Goal: Navigation & Orientation: Go to known website

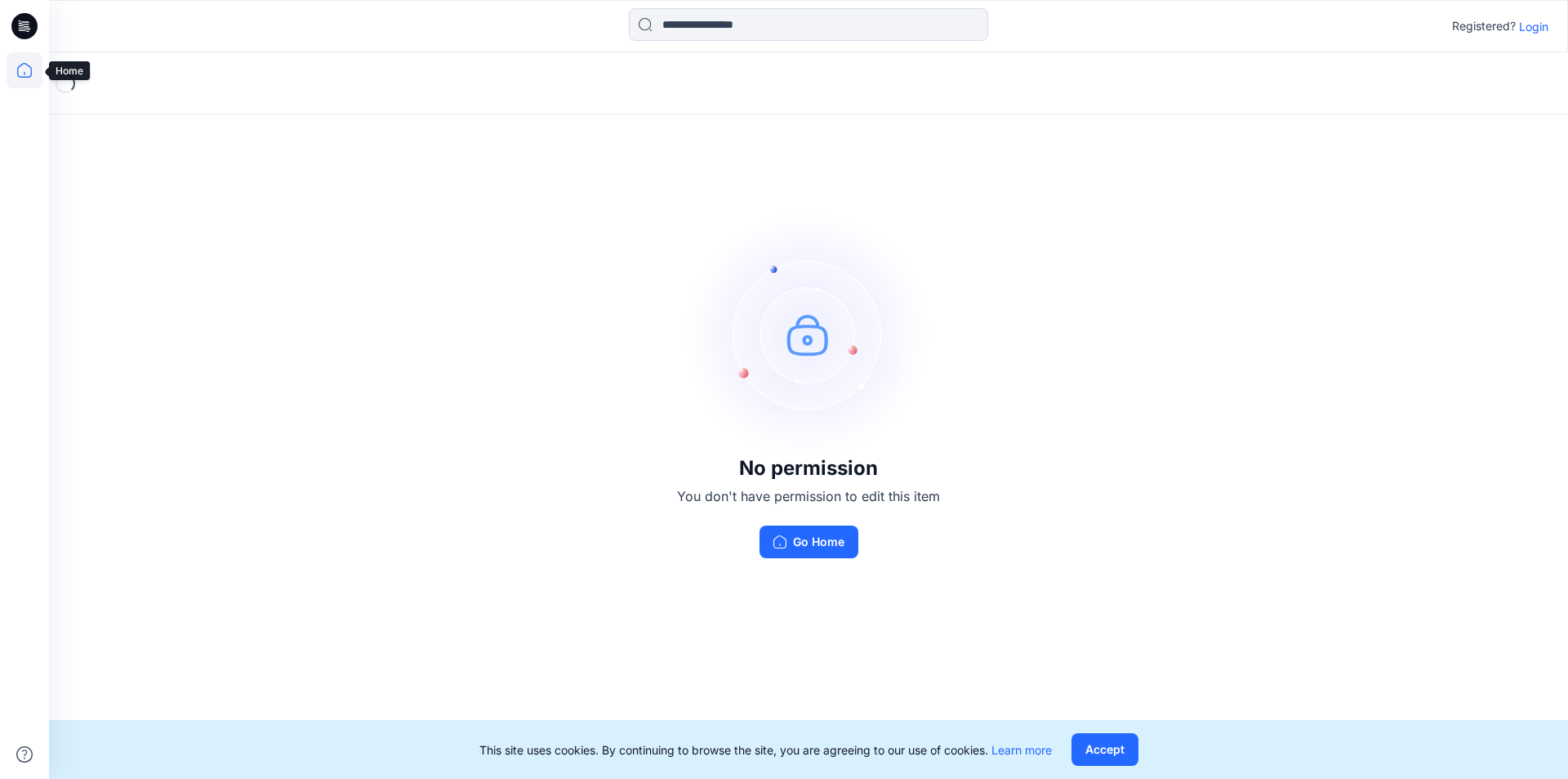
click at [11, 68] on icon at bounding box center [24, 70] width 36 height 36
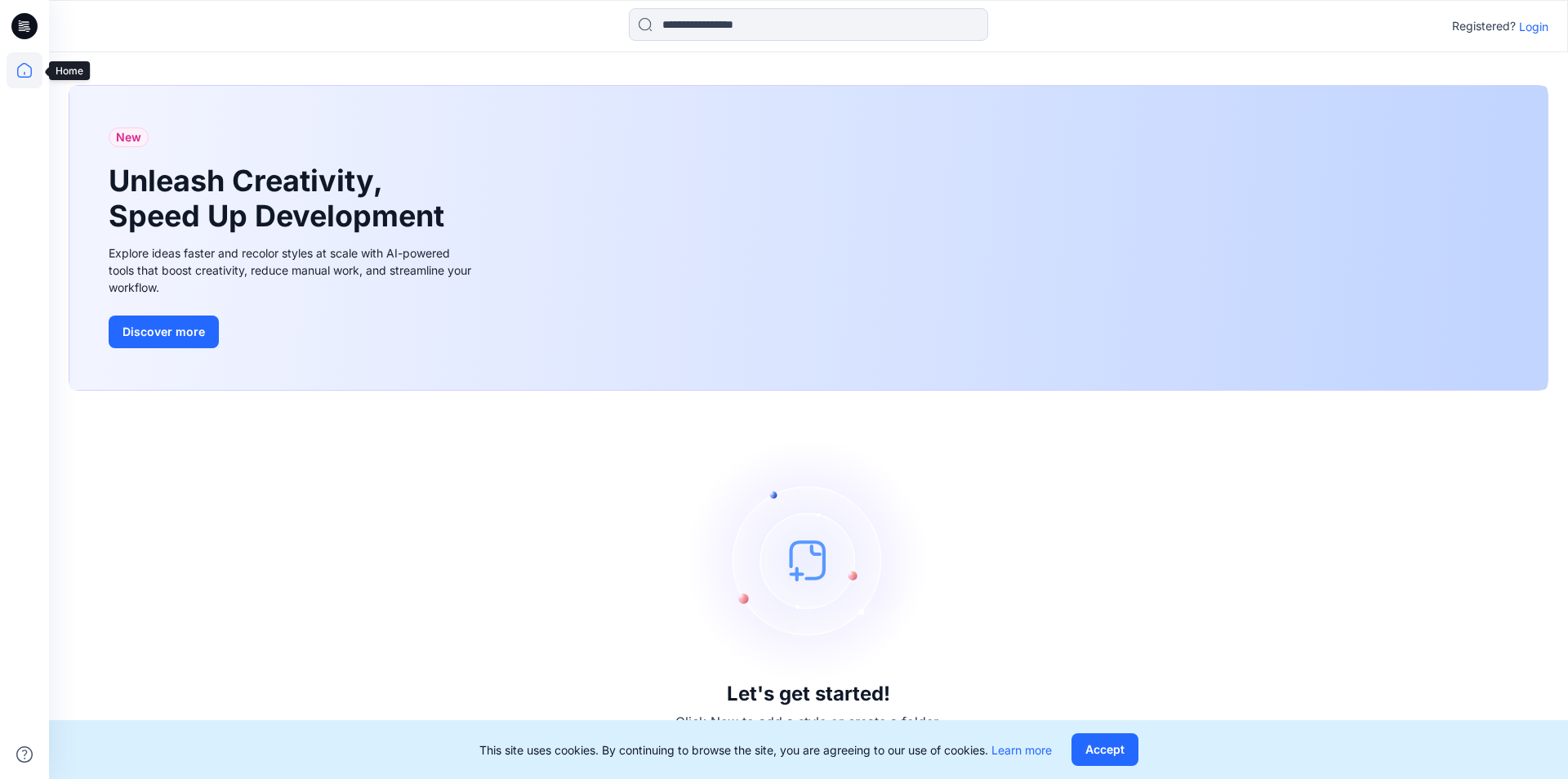
click at [22, 70] on icon at bounding box center [24, 70] width 36 height 36
click at [26, 24] on icon at bounding box center [25, 23] width 7 height 1
click at [22, 70] on icon at bounding box center [24, 70] width 36 height 36
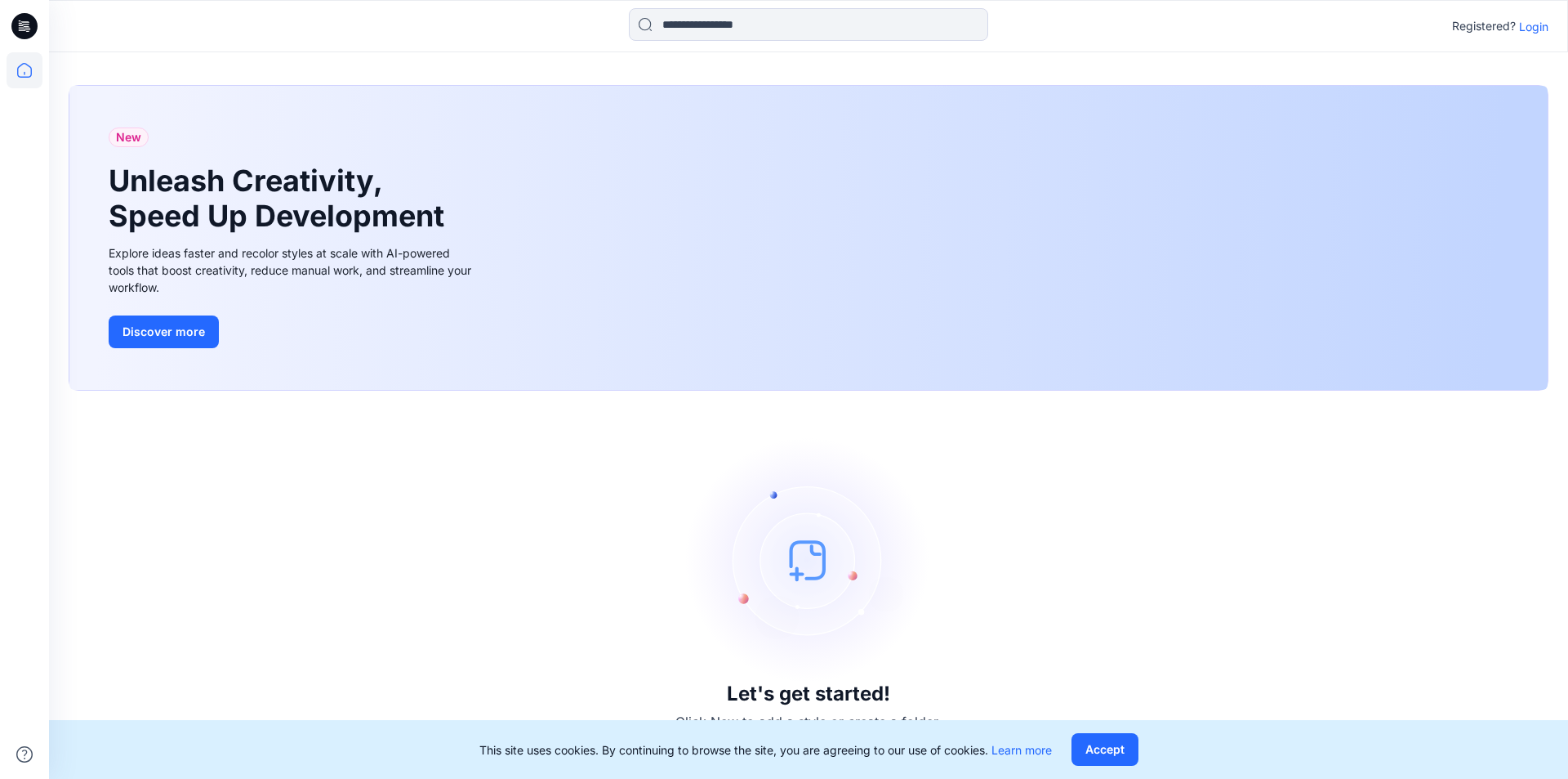
click at [22, 70] on icon at bounding box center [24, 70] width 36 height 36
